Goal: Task Accomplishment & Management: Use online tool/utility

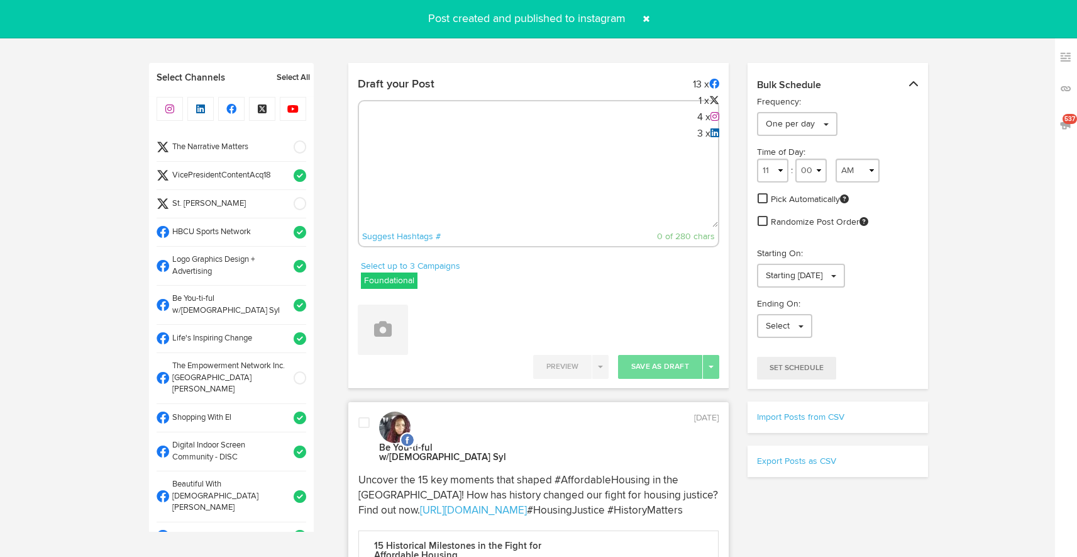
select select "12"
select select "09"
select select "PM"
select select "11"
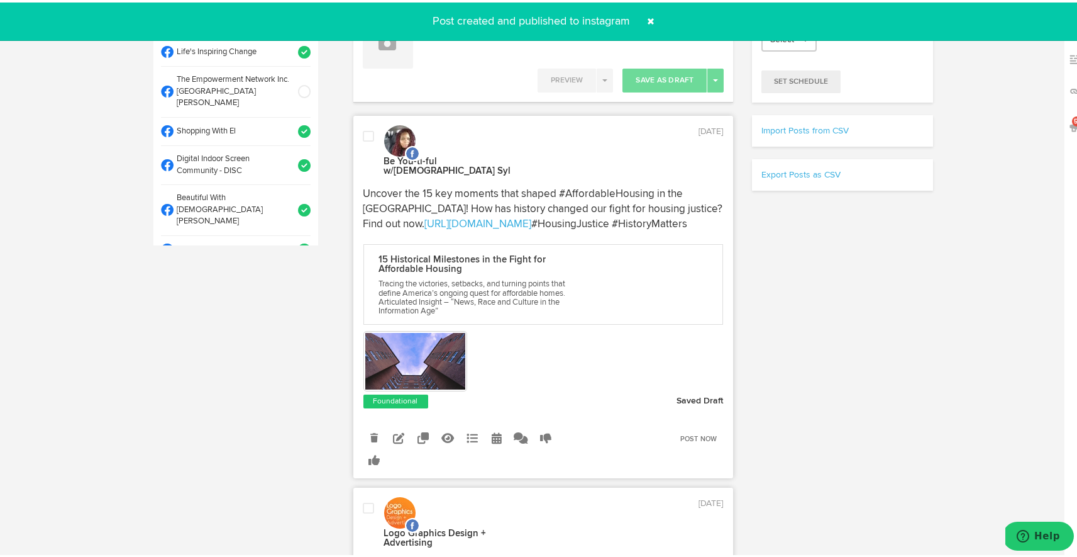
scroll to position [699, 0]
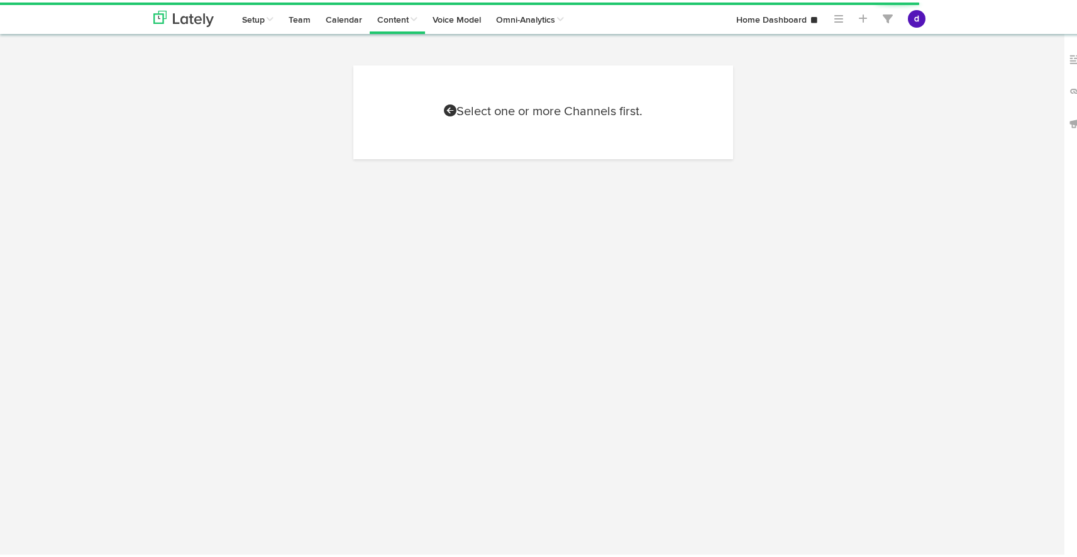
select select "7"
select select "47"
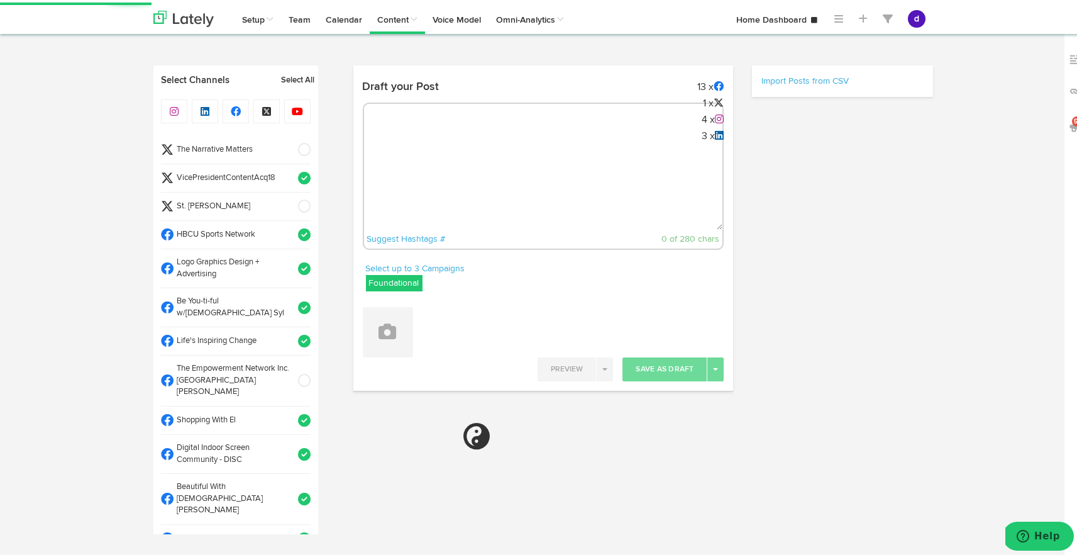
click at [465, 144] on textarea at bounding box center [543, 185] width 359 height 83
paste textarea "ARGUS News. Now. E News [DATE]. [PERSON_NAME] came alive with #MATI2025! 🎤 17,0…"
type textarea "ARGUS News. Now. E News [DATE]. [PERSON_NAME] came alive with #MATI2025! 🎤 17,0…"
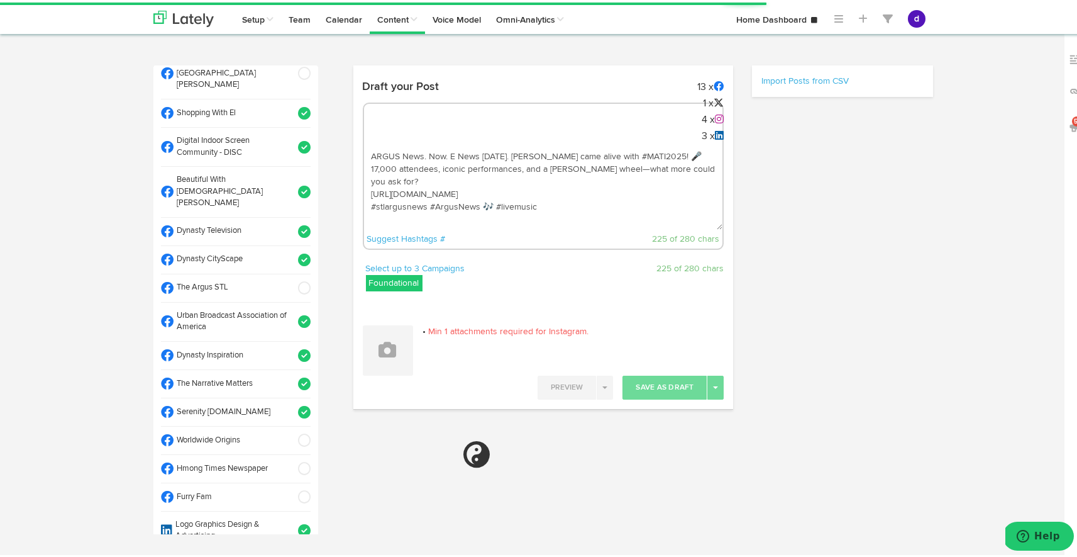
scroll to position [305, 0]
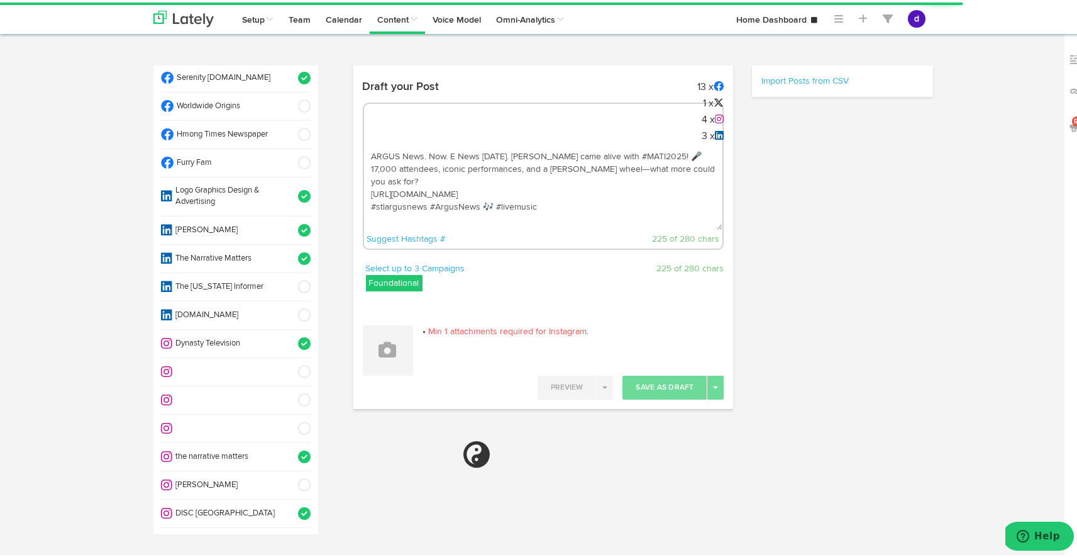
select select "11"
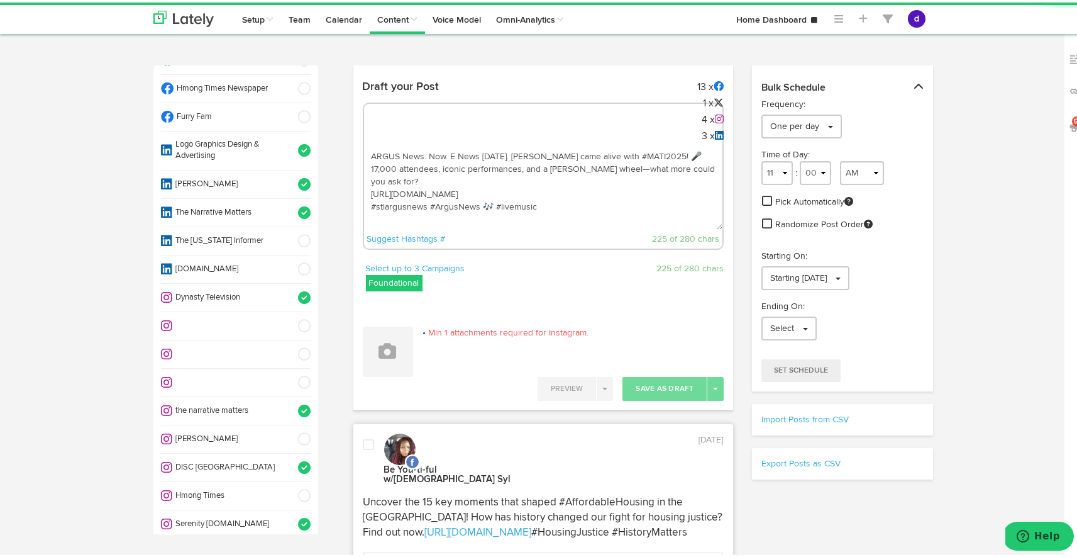
scroll to position [699, 0]
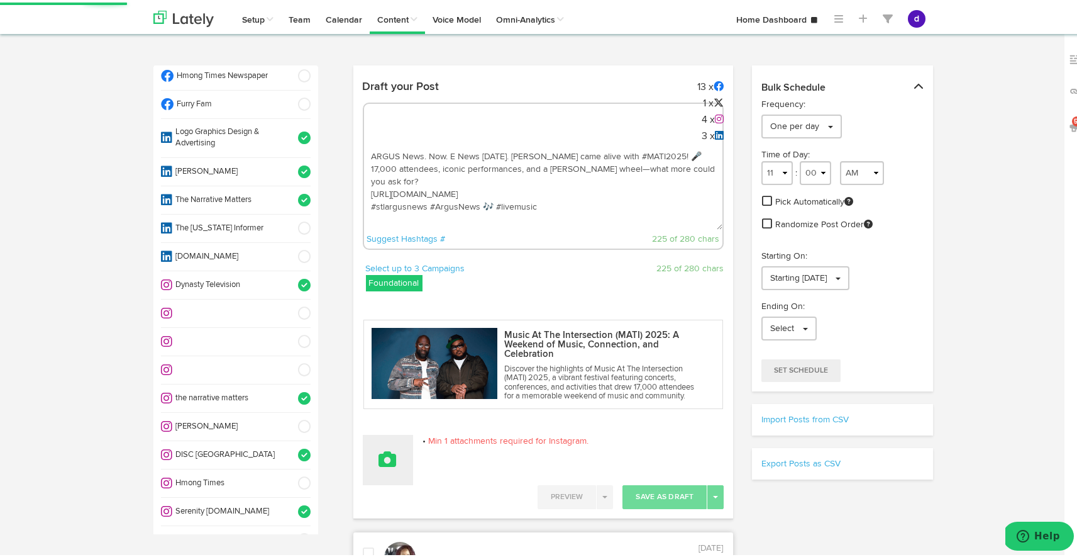
type textarea "ARGUS News. Now. E News [DATE]. [PERSON_NAME] came alive with #MATI2025! 🎤 17,0…"
click at [394, 443] on button at bounding box center [388, 457] width 50 height 50
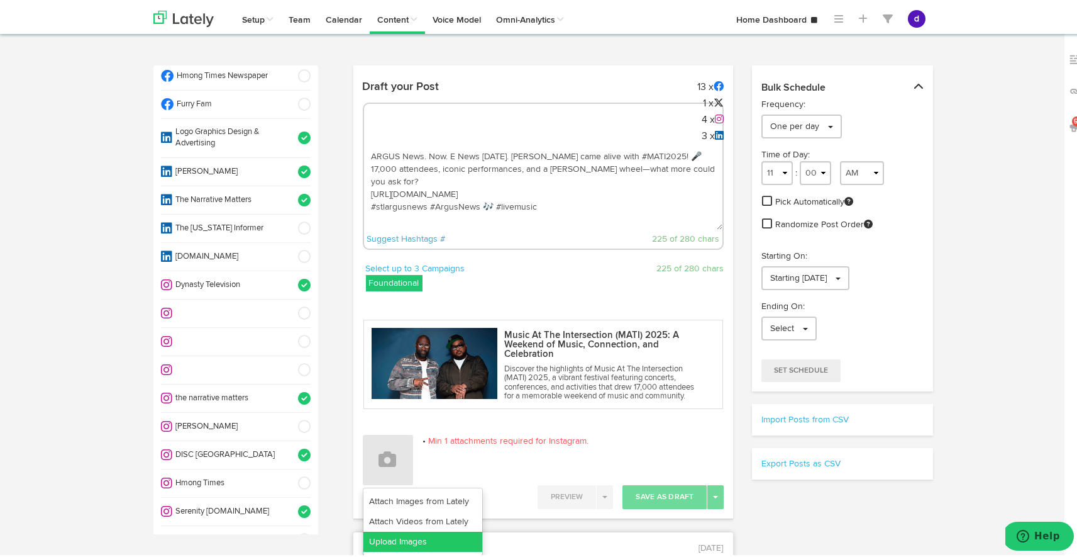
click at [392, 537] on link "Upload Images" at bounding box center [423, 539] width 119 height 20
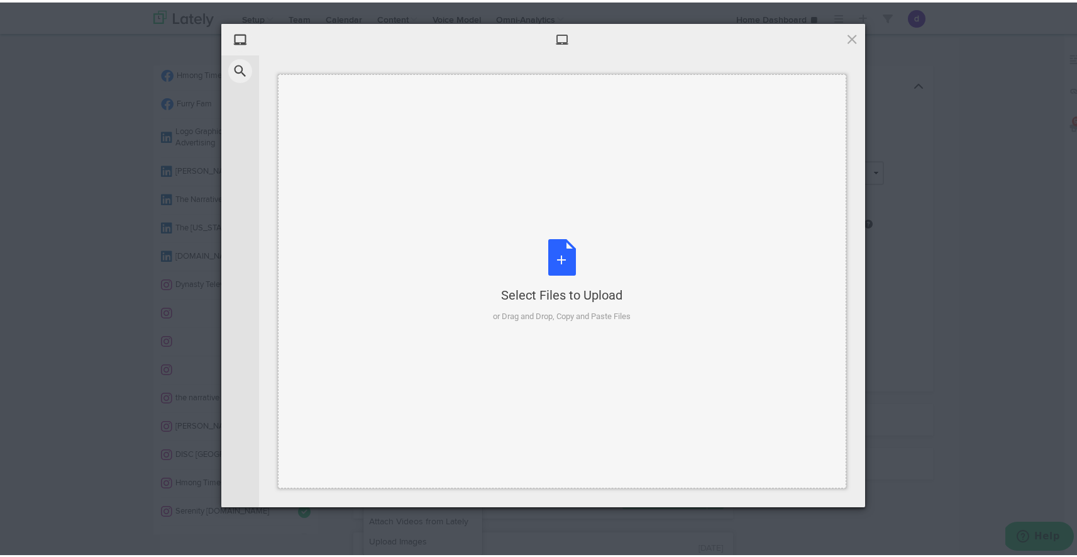
click at [560, 248] on div "Select Files to Upload or Drag and Drop, Copy and Paste Files" at bounding box center [563, 278] width 138 height 84
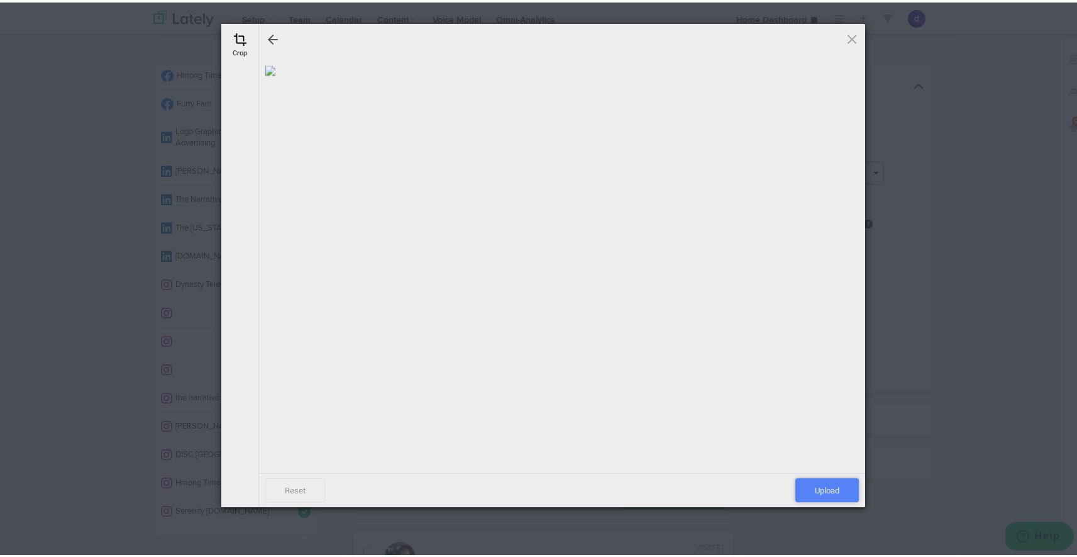
click at [801, 494] on span "Upload" at bounding box center [828, 487] width 64 height 24
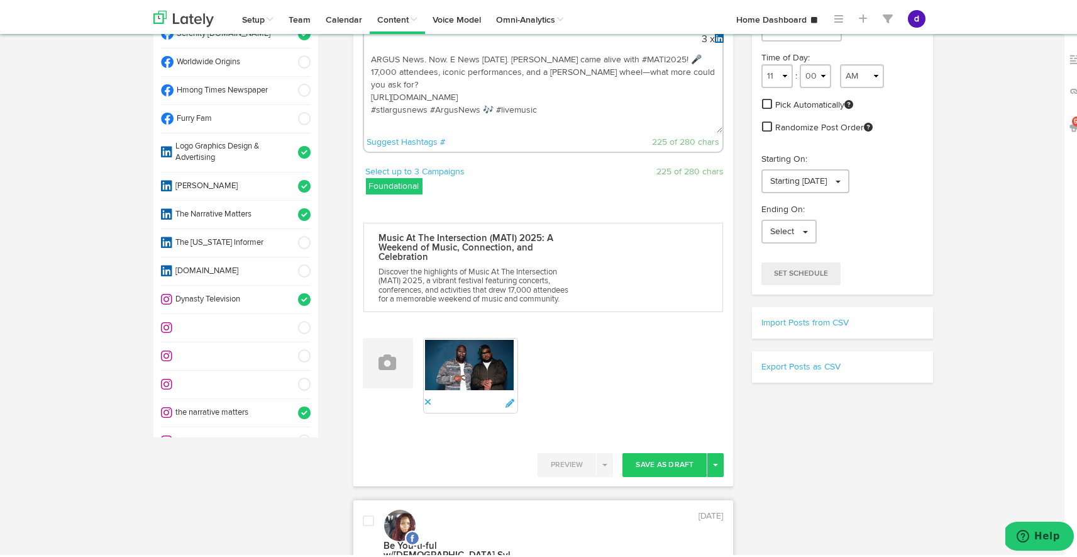
scroll to position [245, 0]
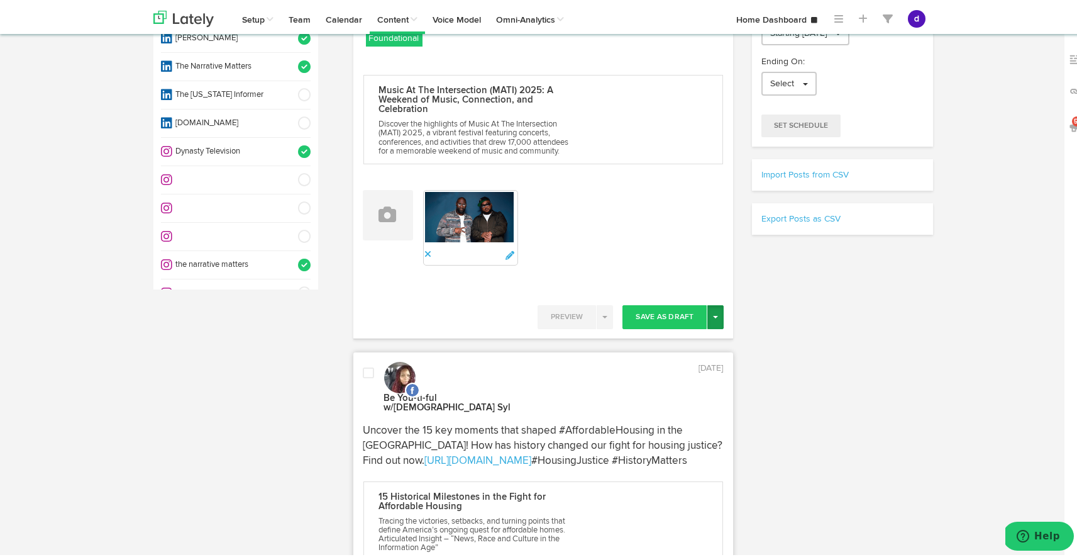
click at [713, 313] on span "button" at bounding box center [715, 314] width 5 height 3
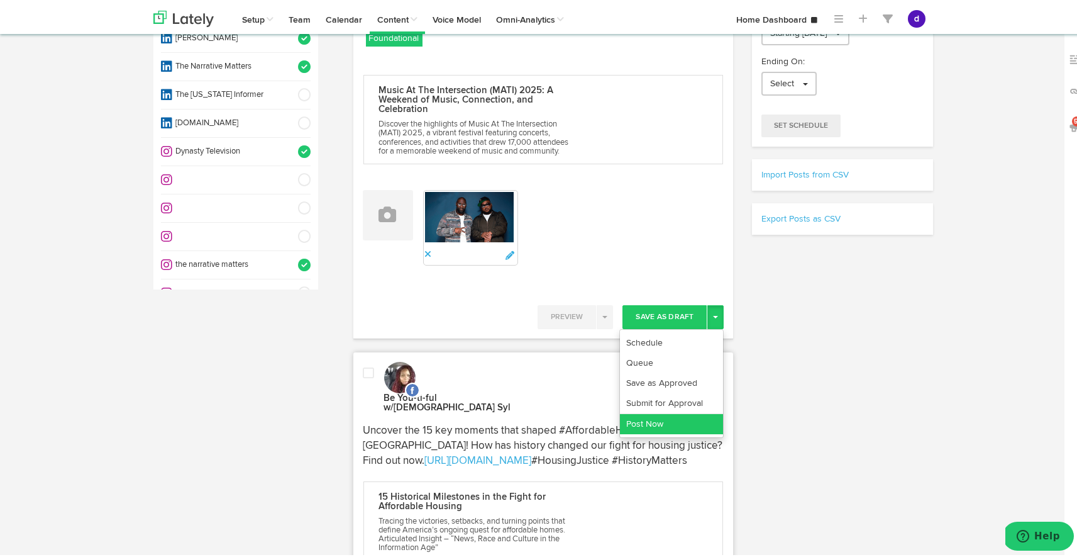
click at [663, 414] on link "Post Now" at bounding box center [671, 421] width 103 height 20
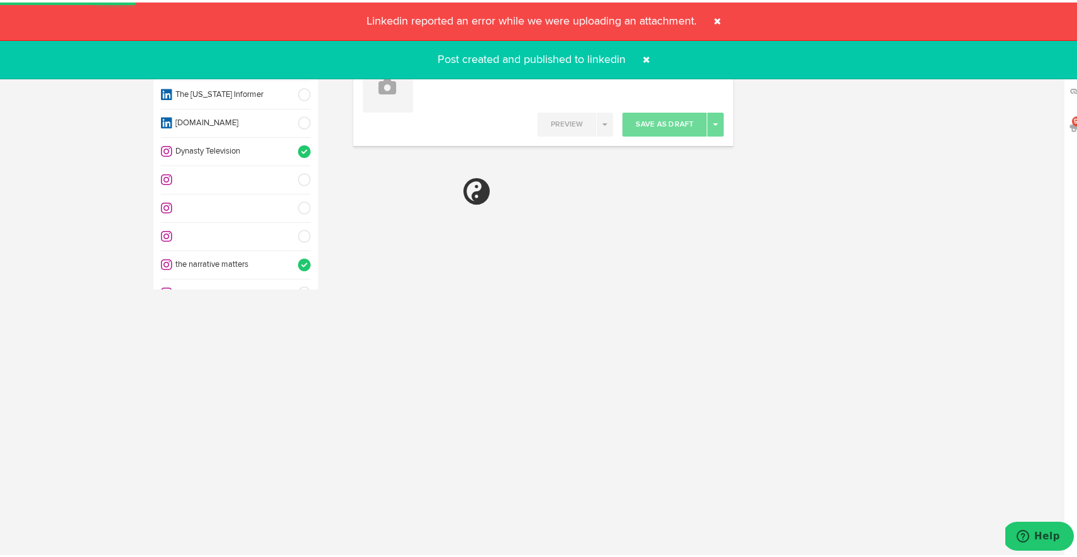
select select "11"
